Goal: Information Seeking & Learning: Check status

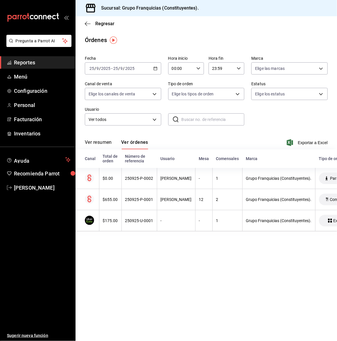
click at [125, 64] on div "[DATE] [DATE] - [DATE] [DATE]" at bounding box center [123, 68] width 76 height 12
click at [22, 66] on span "Reportes" at bounding box center [42, 63] width 57 height 8
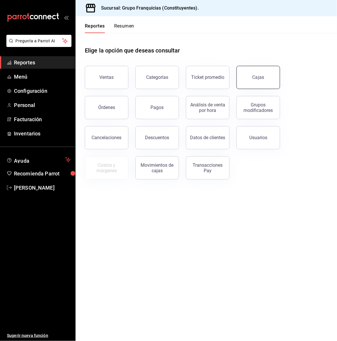
click at [261, 74] on link "Cajas" at bounding box center [258, 77] width 44 height 23
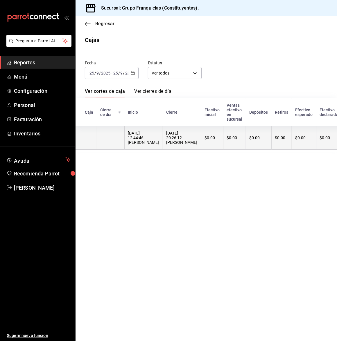
click at [186, 137] on div "[DATE] 20:26:12 [PERSON_NAME]" at bounding box center [181, 138] width 31 height 14
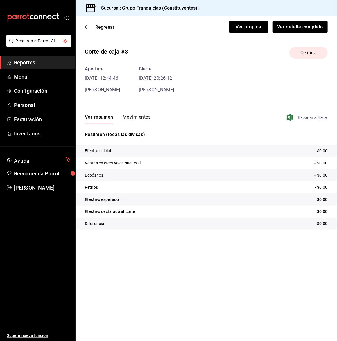
click at [308, 116] on span "Exportar a Excel" at bounding box center [308, 117] width 40 height 7
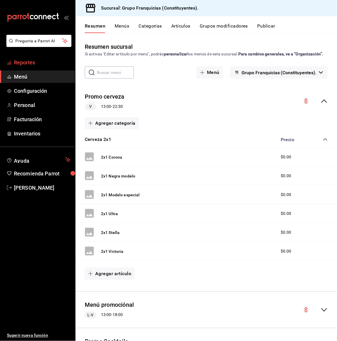
click at [28, 63] on span "Reportes" at bounding box center [42, 63] width 57 height 8
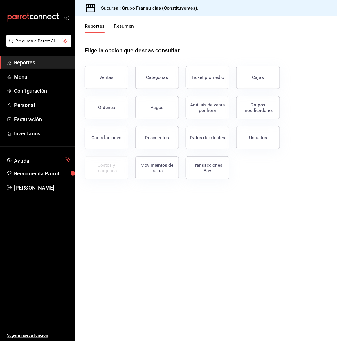
click at [126, 28] on button "Resumen" at bounding box center [124, 28] width 20 height 10
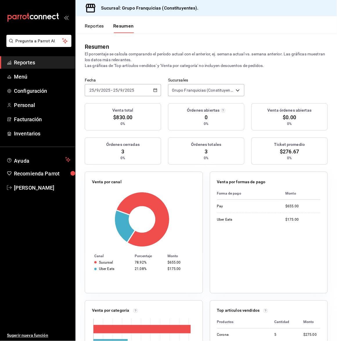
click at [49, 64] on span "Reportes" at bounding box center [42, 63] width 57 height 8
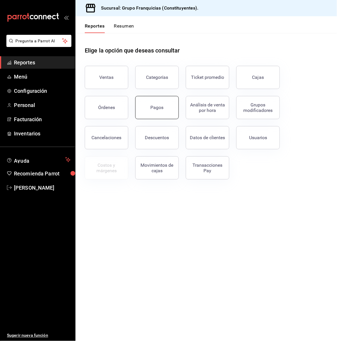
click at [155, 112] on button "Pagos" at bounding box center [157, 107] width 44 height 23
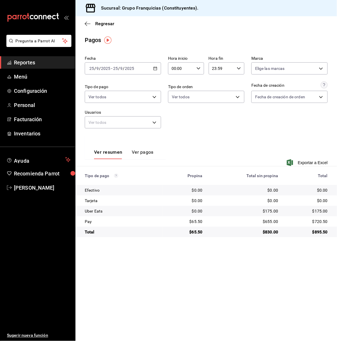
click at [149, 68] on div "[DATE] [DATE] - [DATE] [DATE]" at bounding box center [123, 68] width 76 height 12
click at [107, 152] on span "Rango de fechas" at bounding box center [112, 151] width 45 height 6
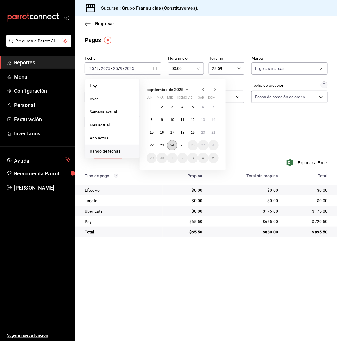
click at [170, 145] on button "24" at bounding box center [172, 145] width 10 height 10
click at [185, 145] on button "25" at bounding box center [182, 145] width 10 height 10
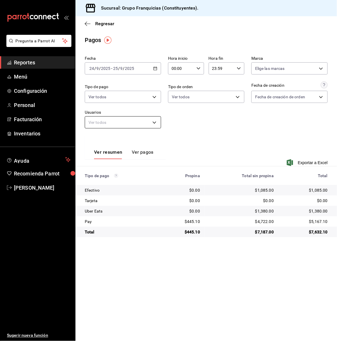
click at [135, 123] on body "Pregunta a Parrot AI Reportes Menú Configuración Personal Facturación Inventari…" at bounding box center [168, 170] width 337 height 341
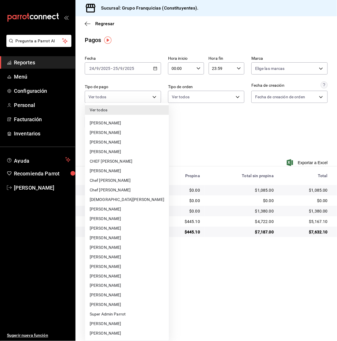
click at [139, 93] on div at bounding box center [168, 170] width 337 height 341
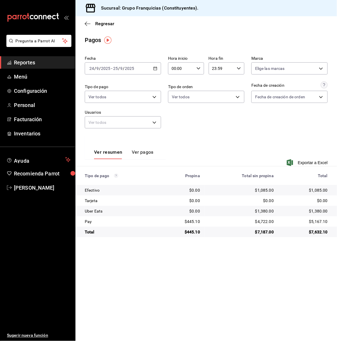
click at [135, 96] on body "Pregunta a Parrot AI Reportes Menú Configuración Personal Facturación Inventari…" at bounding box center [168, 170] width 337 height 341
click at [89, 121] on input "checkbox" at bounding box center [91, 119] width 5 height 5
checkbox input "true"
type input "27efefed-0d40-4e4f-9ab3-ca0df16656b0,e7cd4d7b-c7b4-4388-bde7-c9c16e77a966,4099b…"
checkbox input "true"
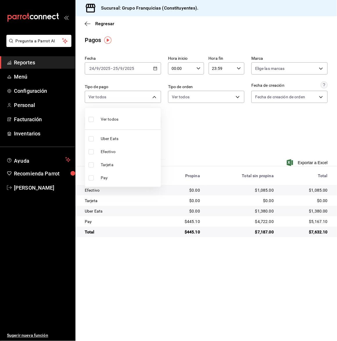
checkbox input "true"
click at [89, 137] on input "checkbox" at bounding box center [91, 138] width 5 height 5
checkbox input "false"
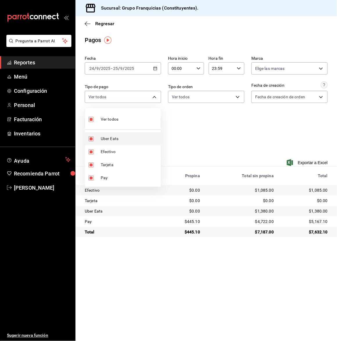
type input "e7cd4d7b-c7b4-4388-bde7-c9c16e77a966,4099b96f-adfb-4e3d-90ce-96ff1688b991,64711…"
checkbox input "false"
click at [208, 134] on div at bounding box center [168, 170] width 337 height 341
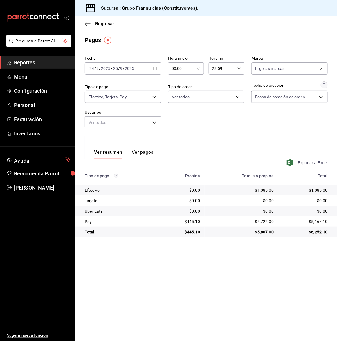
click at [325, 163] on span "Exportar a Excel" at bounding box center [308, 162] width 40 height 7
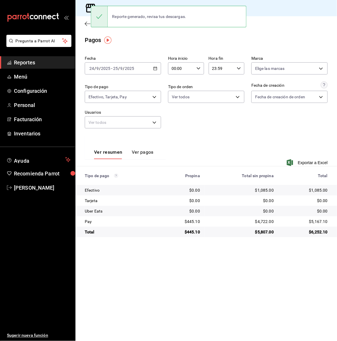
click at [282, 128] on div "Fecha 2025-09-24 24 / 9 / 2025 - 2025-09-25 25 / 9 / 2025 Hora inicio 00:00 Hor…" at bounding box center [206, 95] width 243 height 82
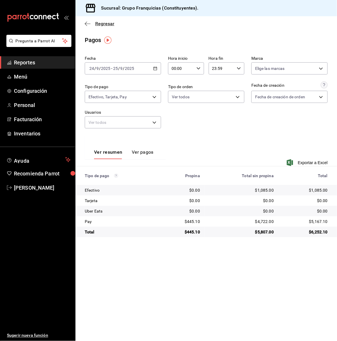
click at [97, 23] on span "Regresar" at bounding box center [104, 24] width 19 height 6
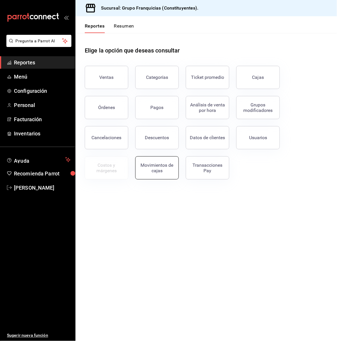
click at [157, 173] on button "Movimientos de cajas" at bounding box center [157, 168] width 44 height 23
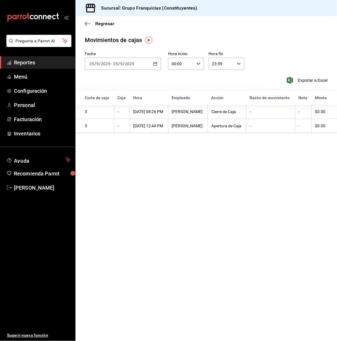
click at [145, 61] on div "2025-09-25 25 / 9 / 2025 - 2025-09-25 25 / 9 / 2025" at bounding box center [123, 64] width 76 height 12
click at [125, 148] on span "Rango de fechas" at bounding box center [112, 147] width 45 height 6
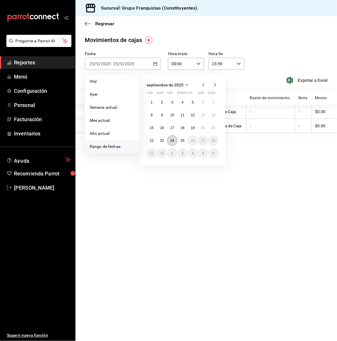
click at [174, 140] on abbr "24" at bounding box center [172, 141] width 4 height 4
click at [181, 140] on abbr "25" at bounding box center [183, 141] width 4 height 4
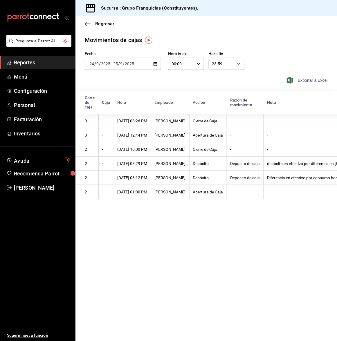
click at [306, 80] on span "Exportar a Excel" at bounding box center [308, 80] width 40 height 7
click at [130, 62] on input "2025" at bounding box center [130, 64] width 10 height 5
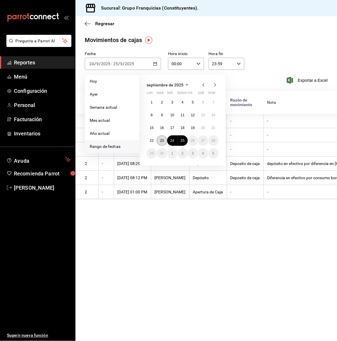
click at [163, 142] on abbr "23" at bounding box center [162, 141] width 4 height 4
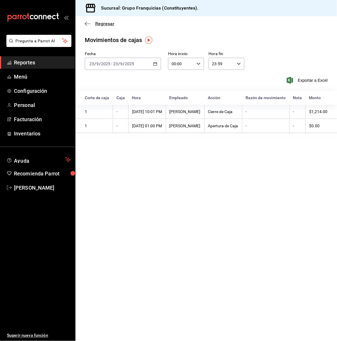
click at [89, 24] on icon "button" at bounding box center [88, 23] width 6 height 5
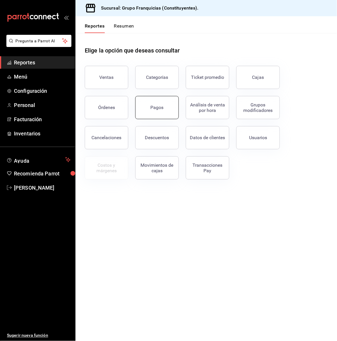
click at [161, 104] on button "Pagos" at bounding box center [157, 107] width 44 height 23
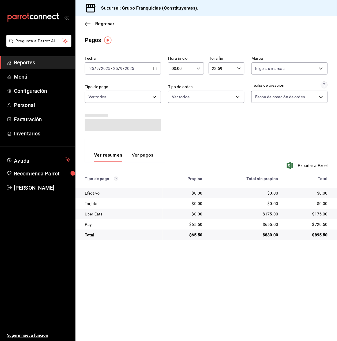
click at [141, 69] on div "2025-09-25 25 / 9 / 2025 - 2025-09-25 25 / 9 / 2025" at bounding box center [123, 68] width 76 height 12
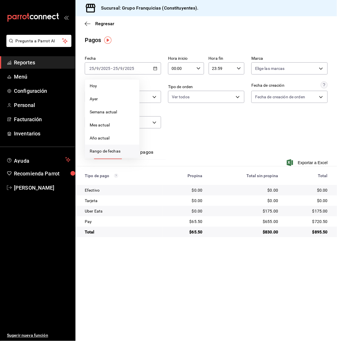
click at [112, 152] on span "Rango de fechas" at bounding box center [112, 151] width 45 height 6
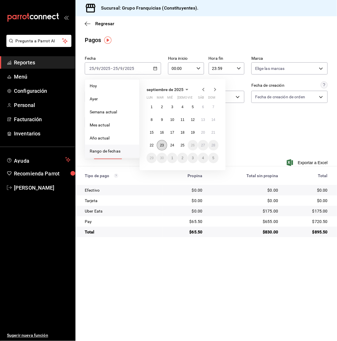
click at [161, 145] on abbr "23" at bounding box center [162, 145] width 4 height 4
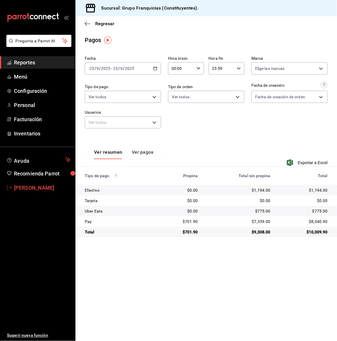
click at [29, 188] on span "[PERSON_NAME]" at bounding box center [42, 188] width 57 height 8
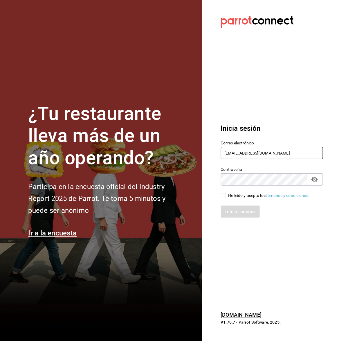
click at [278, 153] on input "silviacapitan@sodamconstituyentes.com" at bounding box center [272, 153] width 103 height 12
type input "guiconstituyentes@gmail.com"
click at [221, 196] on input "He leído y acepto los Términos y condiciones." at bounding box center [223, 195] width 5 height 5
checkbox input "true"
click at [232, 214] on button "Iniciar sesión" at bounding box center [240, 212] width 39 height 12
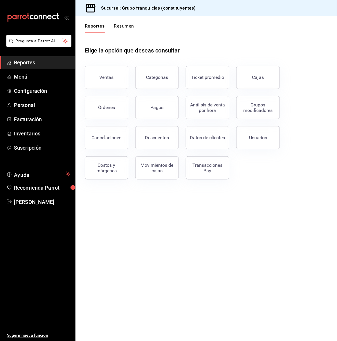
click at [118, 28] on button "Resumen" at bounding box center [124, 28] width 20 height 10
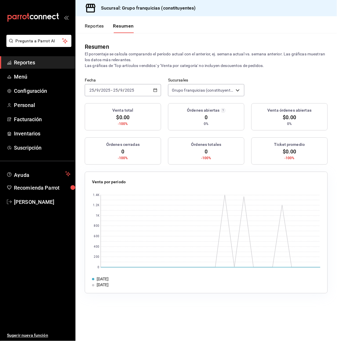
click at [119, 89] on span "/" at bounding box center [119, 90] width 2 height 5
click at [116, 170] on span "Rango de fechas" at bounding box center [112, 173] width 45 height 6
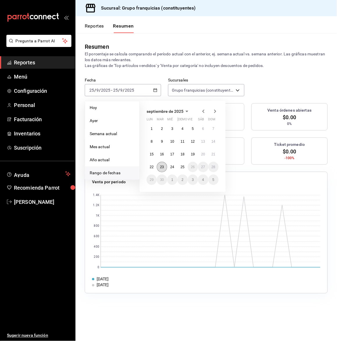
click at [163, 166] on abbr "23" at bounding box center [162, 167] width 4 height 4
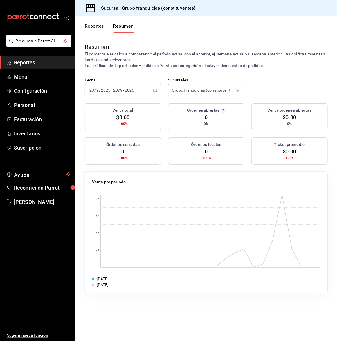
click at [130, 84] on div "2025-09-23 23 / 9 / 2025 - 2025-09-23 23 / 9 / 2025" at bounding box center [123, 90] width 76 height 12
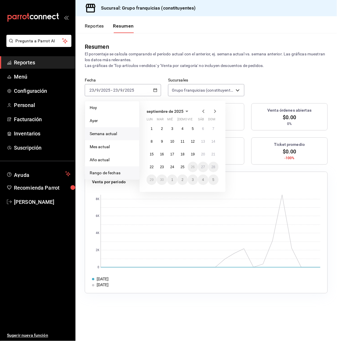
click at [114, 128] on li "Semana actual" at bounding box center [112, 133] width 54 height 13
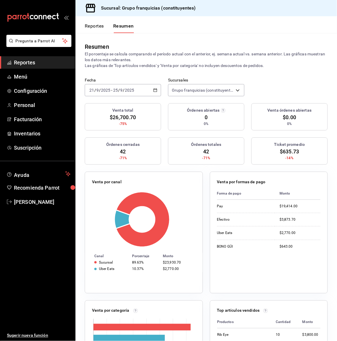
click at [121, 89] on input "9" at bounding box center [121, 90] width 3 height 5
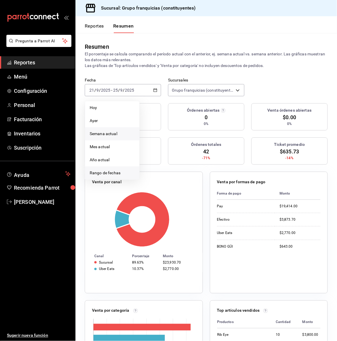
click at [109, 174] on span "Rango de fechas" at bounding box center [112, 173] width 45 height 6
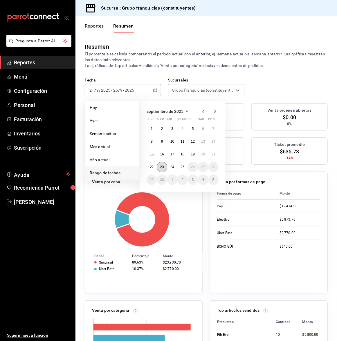
click at [161, 171] on button "23" at bounding box center [162, 167] width 10 height 10
click at [162, 168] on abbr "23" at bounding box center [162, 167] width 4 height 4
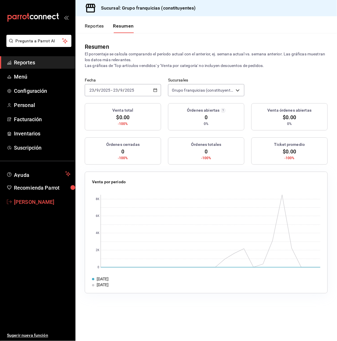
click at [34, 202] on span "[PERSON_NAME]" at bounding box center [42, 202] width 57 height 8
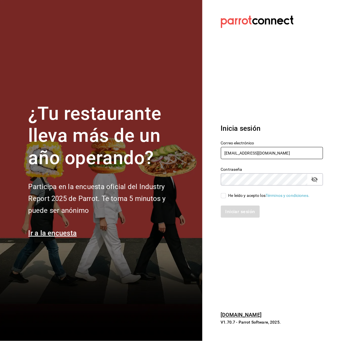
click at [283, 152] on input "guiconstituyentes@gmail.com" at bounding box center [272, 153] width 103 height 12
type input "silviacapitan@sodamconstituyentes.com"
click at [225, 195] on input "He leído y acepto los Términos y condiciones." at bounding box center [223, 195] width 5 height 5
checkbox input "true"
click at [229, 212] on button "Iniciar sesión" at bounding box center [240, 212] width 39 height 12
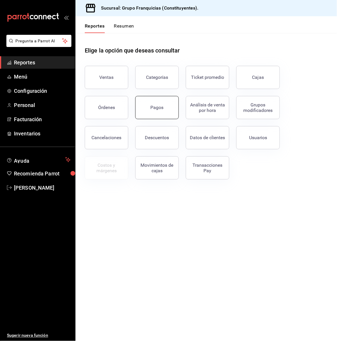
click at [152, 113] on button "Pagos" at bounding box center [157, 107] width 44 height 23
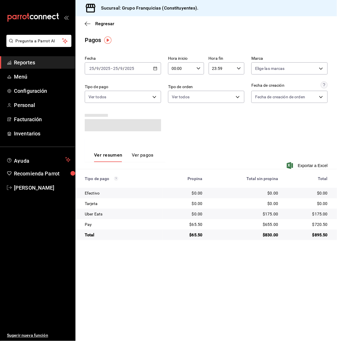
click at [136, 67] on div "2025-09-25 25 / 9 / 2025 - 2025-09-25 25 / 9 / 2025" at bounding box center [123, 68] width 76 height 12
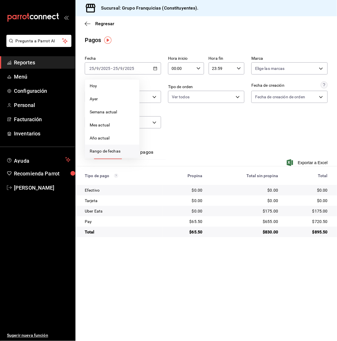
click at [116, 149] on span "Rango de fechas" at bounding box center [112, 151] width 45 height 6
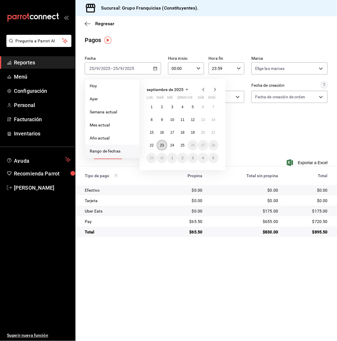
click at [160, 143] on button "23" at bounding box center [162, 145] width 10 height 10
click at [161, 145] on abbr "23" at bounding box center [162, 145] width 4 height 4
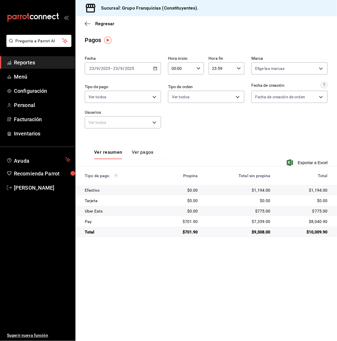
click at [149, 151] on button "Ver pagos" at bounding box center [143, 155] width 22 height 10
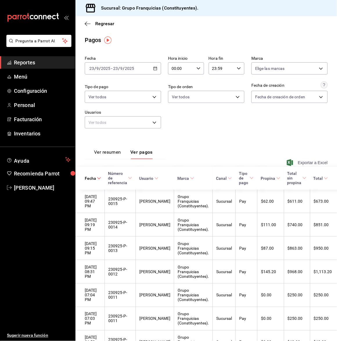
click at [298, 161] on span "Exportar a Excel" at bounding box center [308, 162] width 40 height 7
click at [100, 23] on span "Regresar" at bounding box center [104, 24] width 19 height 6
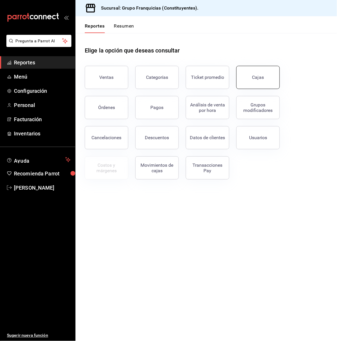
click at [271, 74] on link "Cajas" at bounding box center [258, 77] width 44 height 23
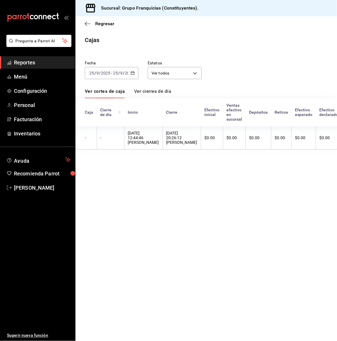
click at [119, 73] on span "/" at bounding box center [119, 73] width 2 height 5
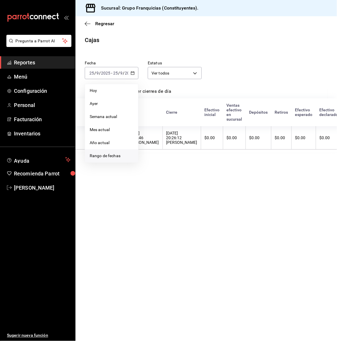
click at [114, 158] on span "Rango de fechas" at bounding box center [112, 156] width 44 height 6
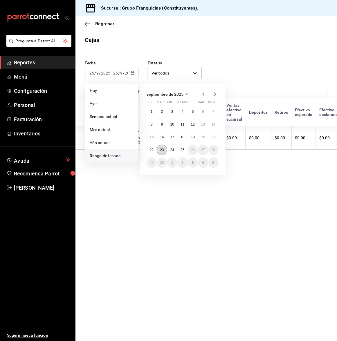
click at [163, 149] on abbr "23" at bounding box center [162, 150] width 4 height 4
click at [160, 150] on abbr "23" at bounding box center [162, 150] width 4 height 4
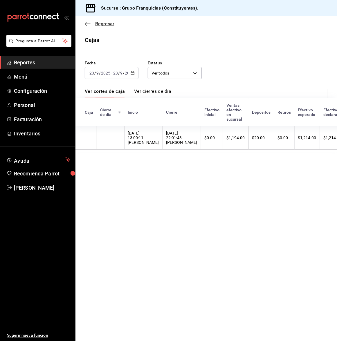
click at [88, 25] on icon "button" at bounding box center [88, 23] width 6 height 5
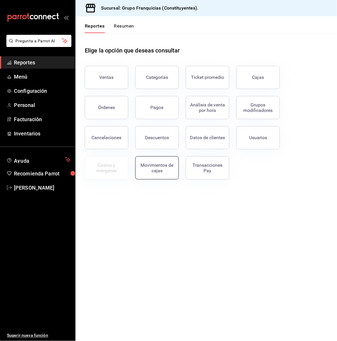
click at [162, 169] on div "Movimientos de cajas" at bounding box center [157, 168] width 36 height 11
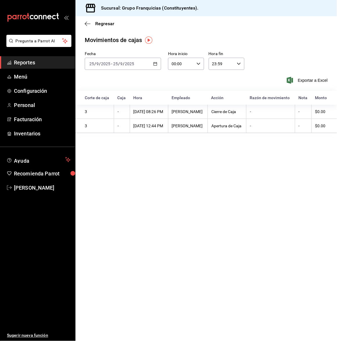
click at [146, 58] on div "2025-09-25 25 / 9 / 2025 - 2025-09-25 25 / 9 / 2025" at bounding box center [123, 64] width 76 height 12
click at [114, 145] on span "Rango de fechas" at bounding box center [112, 147] width 45 height 6
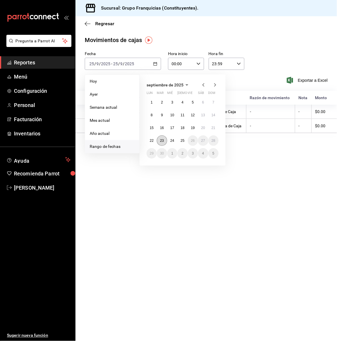
click at [162, 141] on abbr "23" at bounding box center [162, 141] width 4 height 4
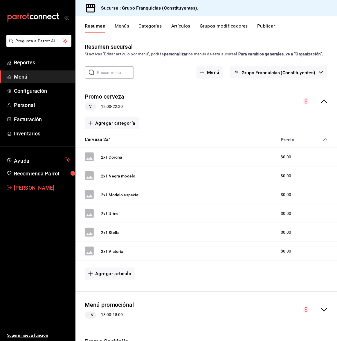
click at [40, 188] on span "[PERSON_NAME]" at bounding box center [42, 188] width 57 height 8
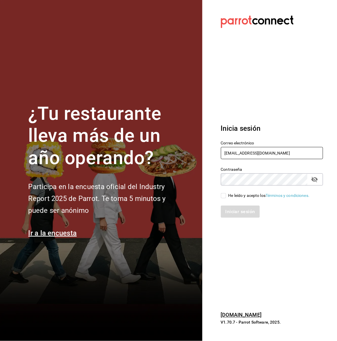
click at [255, 153] on input "[EMAIL_ADDRESS][DOMAIN_NAME]" at bounding box center [272, 153] width 103 height 12
type input "[EMAIL_ADDRESS][DOMAIN_NAME]"
click at [222, 198] on input "He leído y acepto los Términos y condiciones." at bounding box center [223, 195] width 5 height 5
checkbox input "true"
click at [231, 217] on button "Iniciar sesión" at bounding box center [240, 212] width 39 height 12
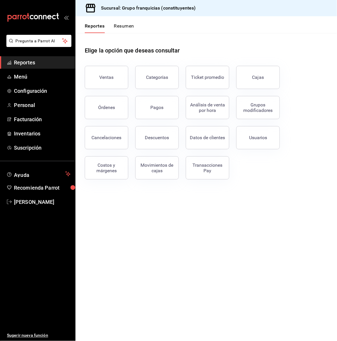
click at [129, 27] on button "Resumen" at bounding box center [124, 28] width 20 height 10
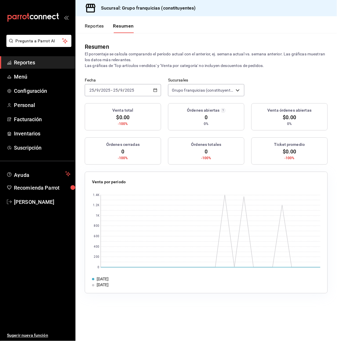
click at [101, 30] on button "Reportes" at bounding box center [94, 28] width 19 height 10
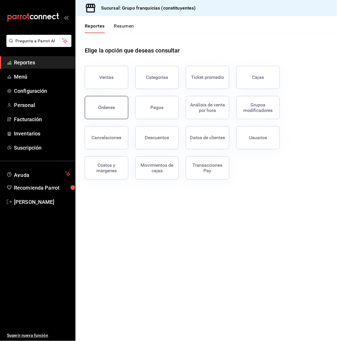
click at [112, 114] on button "Órdenes" at bounding box center [107, 107] width 44 height 23
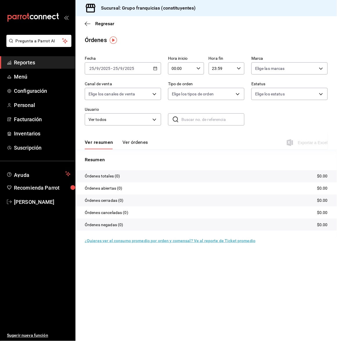
click at [127, 68] on input "2025" at bounding box center [130, 68] width 10 height 5
click at [113, 151] on span "Rango de fechas" at bounding box center [112, 151] width 45 height 6
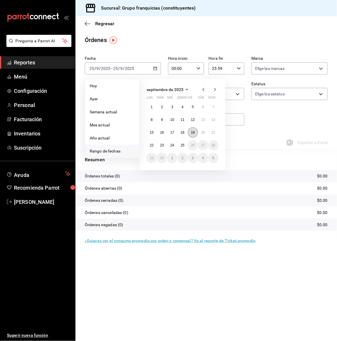
click at [193, 134] on abbr "19" at bounding box center [193, 133] width 4 height 4
click at [182, 143] on abbr "25" at bounding box center [183, 145] width 4 height 4
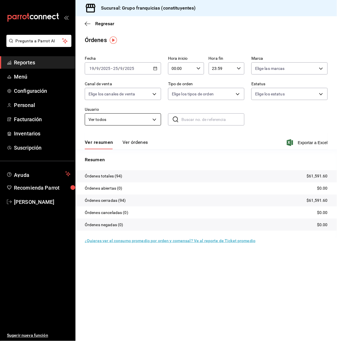
click at [130, 114] on body "Pregunta a Parrot AI Reportes Menú Configuración Personal Facturación Inventari…" at bounding box center [168, 170] width 337 height 341
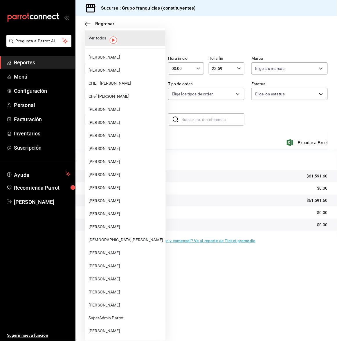
click at [189, 106] on div at bounding box center [168, 170] width 337 height 341
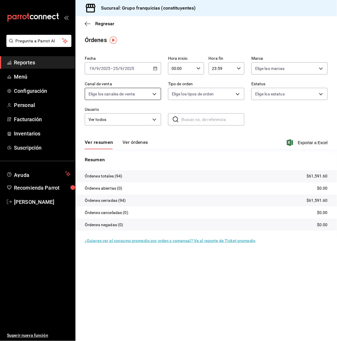
click at [143, 92] on body "Pregunta a Parrot AI Reportes Menú Configuración Personal Facturación Inventari…" at bounding box center [168, 170] width 337 height 341
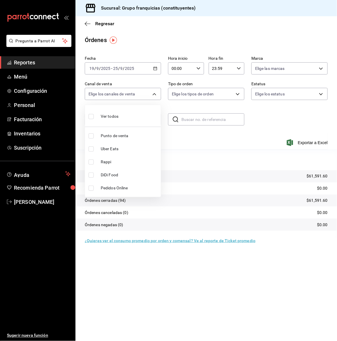
click at [92, 117] on input "checkbox" at bounding box center [91, 116] width 5 height 5
checkbox input "true"
type input "PARROT,UBER_EATS,RAPPI,DIDI_FOOD,ONLINE"
checkbox input "true"
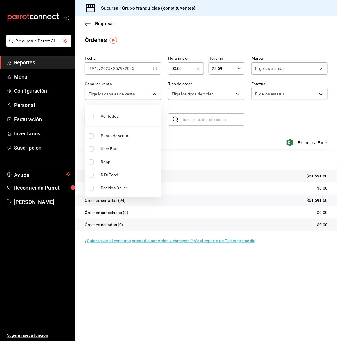
checkbox input "true"
click at [90, 118] on input "checkbox" at bounding box center [91, 116] width 5 height 5
checkbox input "false"
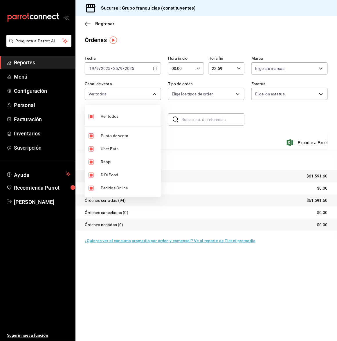
checkbox input "false"
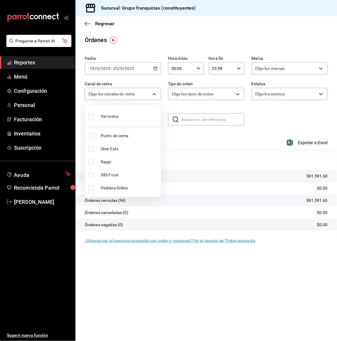
click at [93, 135] on input "checkbox" at bounding box center [91, 136] width 5 height 5
checkbox input "true"
type input "PARROT"
click at [282, 116] on div at bounding box center [168, 170] width 337 height 341
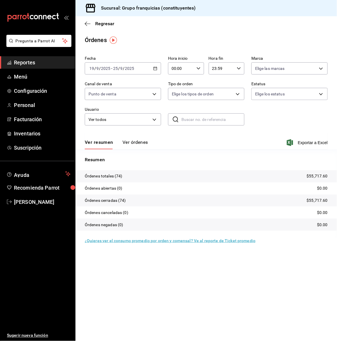
click at [134, 140] on button "Ver órdenes" at bounding box center [136, 145] width 26 height 10
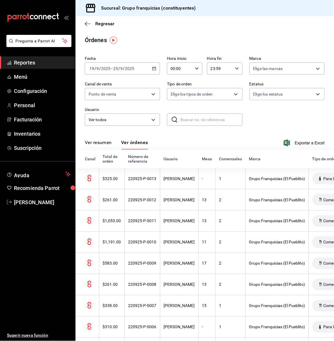
click at [67, 18] on icon "open_drawer_menu" at bounding box center [67, 18] width 3 height 4
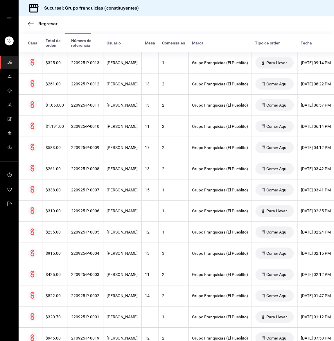
scroll to position [133, 0]
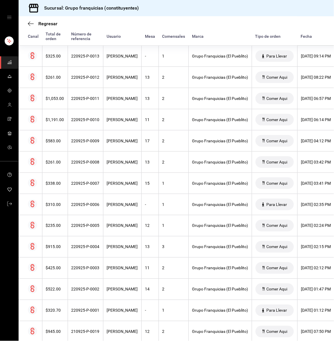
click at [331, 337] on div "Regresar Órdenes Fecha 2025-09-19 19 / 9 / 2025 - 2025-09-25 25 / 9 / 2025 Hora…" at bounding box center [176, 178] width 315 height 325
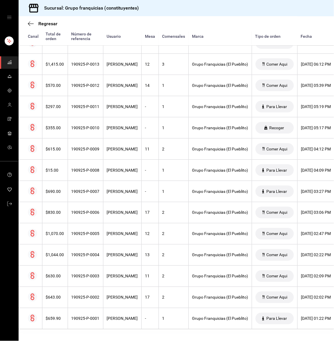
scroll to position [1429, 0]
click at [30, 24] on icon "button" at bounding box center [31, 23] width 6 height 5
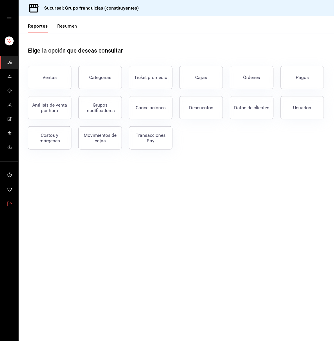
click at [12, 204] on link "mailbox folders" at bounding box center [9, 204] width 18 height 12
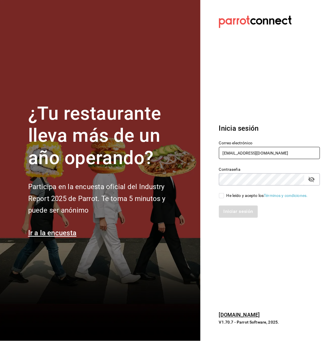
click at [257, 149] on input "guiconstituyentes@gmail.com" at bounding box center [269, 153] width 101 height 12
type input "silviacapitan@sodamconstituyentes.com"
click at [220, 195] on input "He leído y acepto los Términos y condiciones." at bounding box center [221, 195] width 5 height 5
checkbox input "true"
click at [229, 210] on button "Iniciar sesión" at bounding box center [238, 212] width 39 height 12
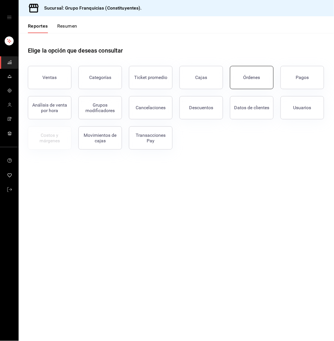
click at [250, 78] on div "Órdenes" at bounding box center [251, 78] width 17 height 6
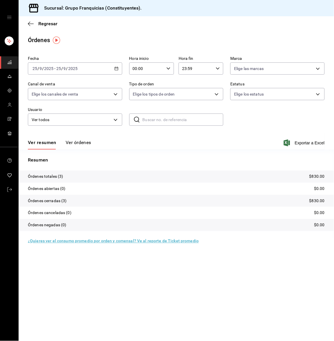
click at [74, 67] on input "2025" at bounding box center [73, 68] width 10 height 5
click at [55, 151] on span "Rango de fechas" at bounding box center [55, 151] width 45 height 6
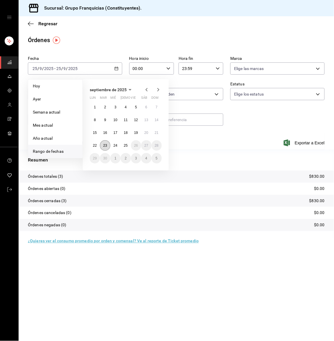
click at [103, 146] on abbr "23" at bounding box center [105, 145] width 4 height 4
click at [124, 146] on abbr "25" at bounding box center [126, 145] width 4 height 4
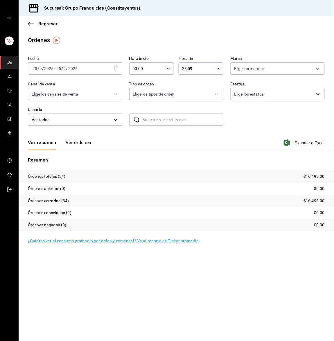
click at [77, 142] on button "Ver órdenes" at bounding box center [79, 145] width 26 height 10
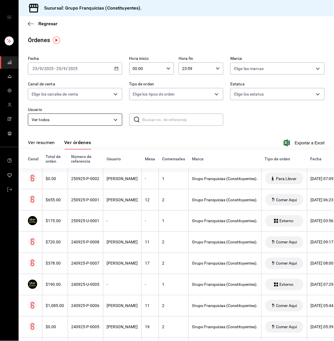
click at [74, 119] on body "Sucursal: Grupo Franquicias (Constituyentes). Regresar Órdenes Fecha [DATE] [DA…" at bounding box center [167, 170] width 334 height 341
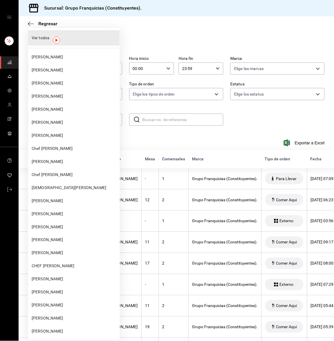
click at [126, 103] on div at bounding box center [167, 170] width 334 height 341
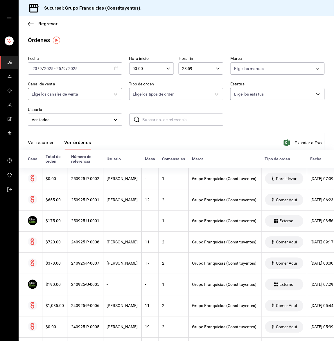
click at [71, 94] on body "Sucursal: Grupo Franquicias (Constituyentes). Regresar Órdenes Fecha [DATE] [DA…" at bounding box center [167, 170] width 334 height 341
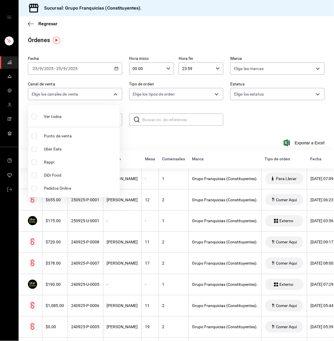
click at [53, 136] on span "Punto de venta" at bounding box center [80, 136] width 73 height 6
type input "PARROT"
checkbox input "true"
click at [139, 132] on div at bounding box center [167, 170] width 334 height 341
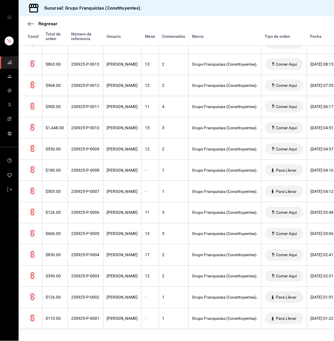
scroll to position [388, 0]
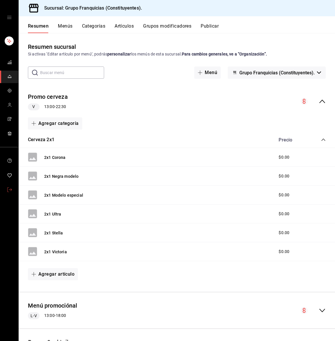
click at [10, 188] on icon "mailbox folders" at bounding box center [9, 189] width 5 height 5
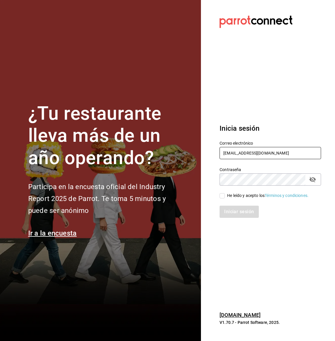
click at [274, 152] on input "[EMAIL_ADDRESS][DOMAIN_NAME]" at bounding box center [269, 153] width 101 height 12
type input "[EMAIL_ADDRESS][DOMAIN_NAME]"
click at [222, 195] on input "He leído y acepto los Términos y condiciones." at bounding box center [221, 195] width 5 height 5
checkbox input "true"
click at [224, 209] on button "Iniciar sesión" at bounding box center [238, 212] width 39 height 12
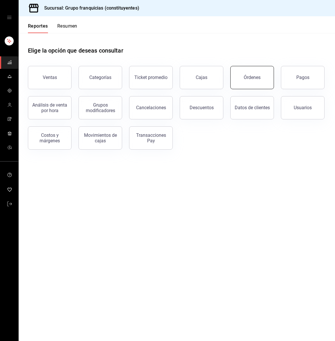
click at [239, 84] on button "Órdenes" at bounding box center [252, 77] width 44 height 23
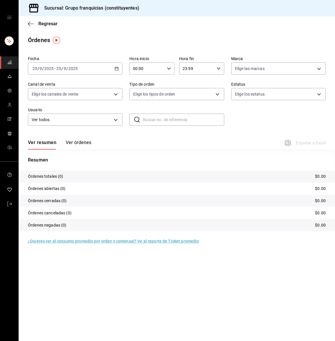
click at [62, 67] on span "/" at bounding box center [62, 68] width 2 height 5
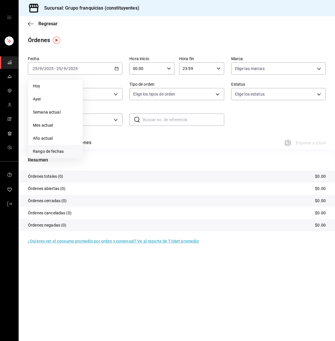
click at [58, 146] on li "Rango de fechas" at bounding box center [55, 151] width 54 height 13
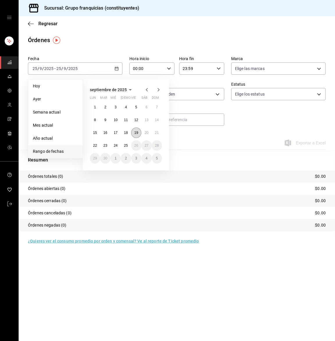
click at [137, 131] on abbr "19" at bounding box center [136, 133] width 4 height 4
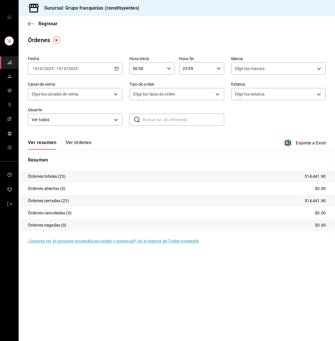
click at [83, 145] on button "Ver órdenes" at bounding box center [79, 145] width 26 height 10
